Goal: Task Accomplishment & Management: Use online tool/utility

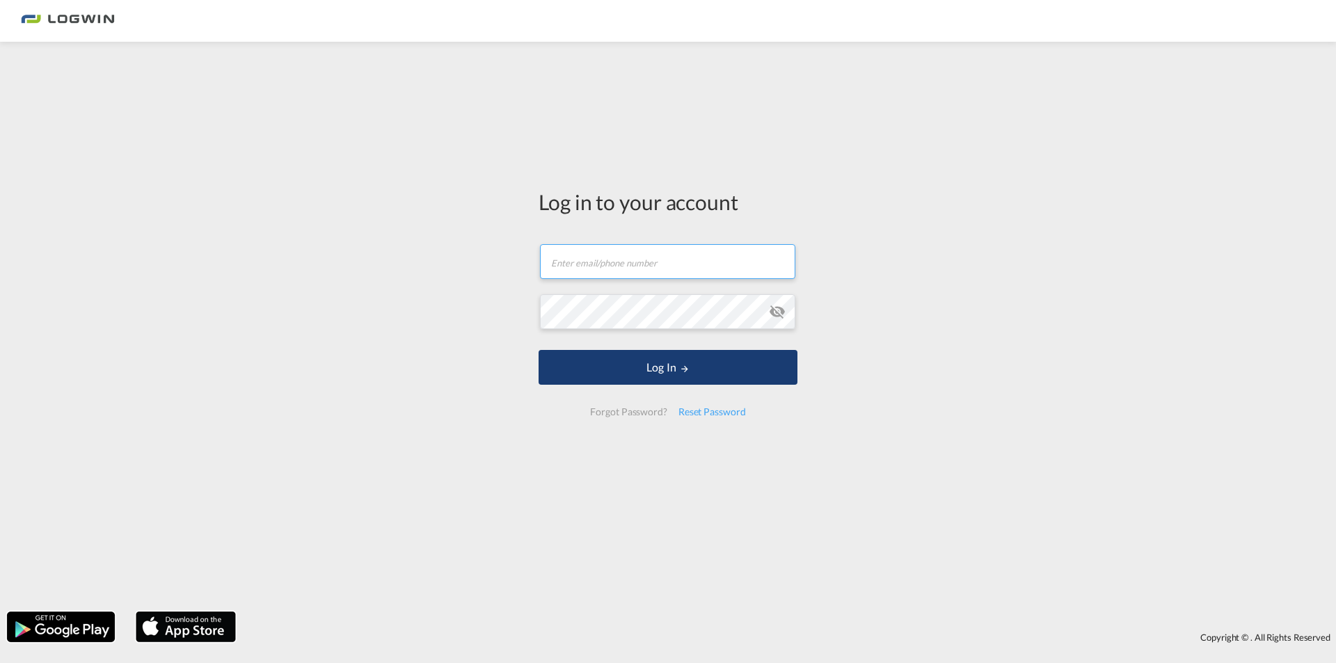
type input "[PERSON_NAME][EMAIL_ADDRESS][DOMAIN_NAME]"
click at [644, 365] on button "Log In" at bounding box center [668, 367] width 259 height 35
